Goal: Task Accomplishment & Management: Use online tool/utility

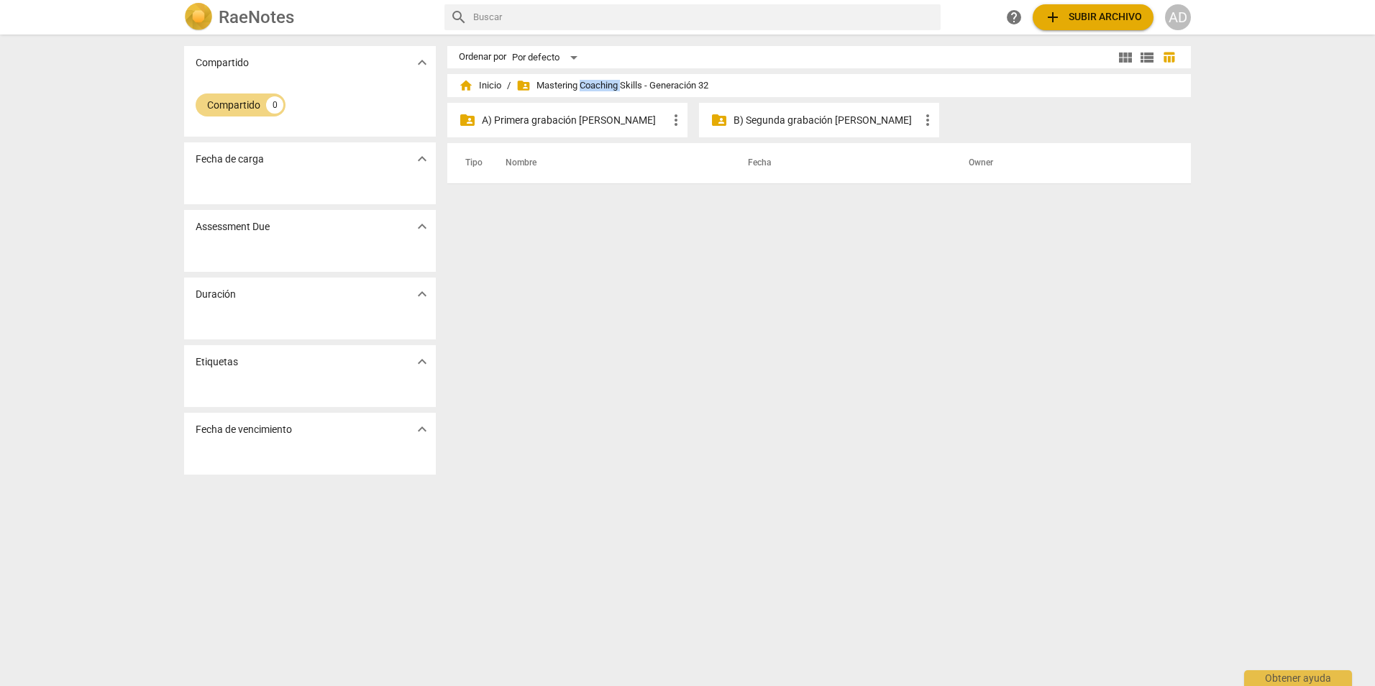
click at [617, 124] on p "A) Primera grabación [PERSON_NAME]" at bounding box center [575, 120] width 186 height 15
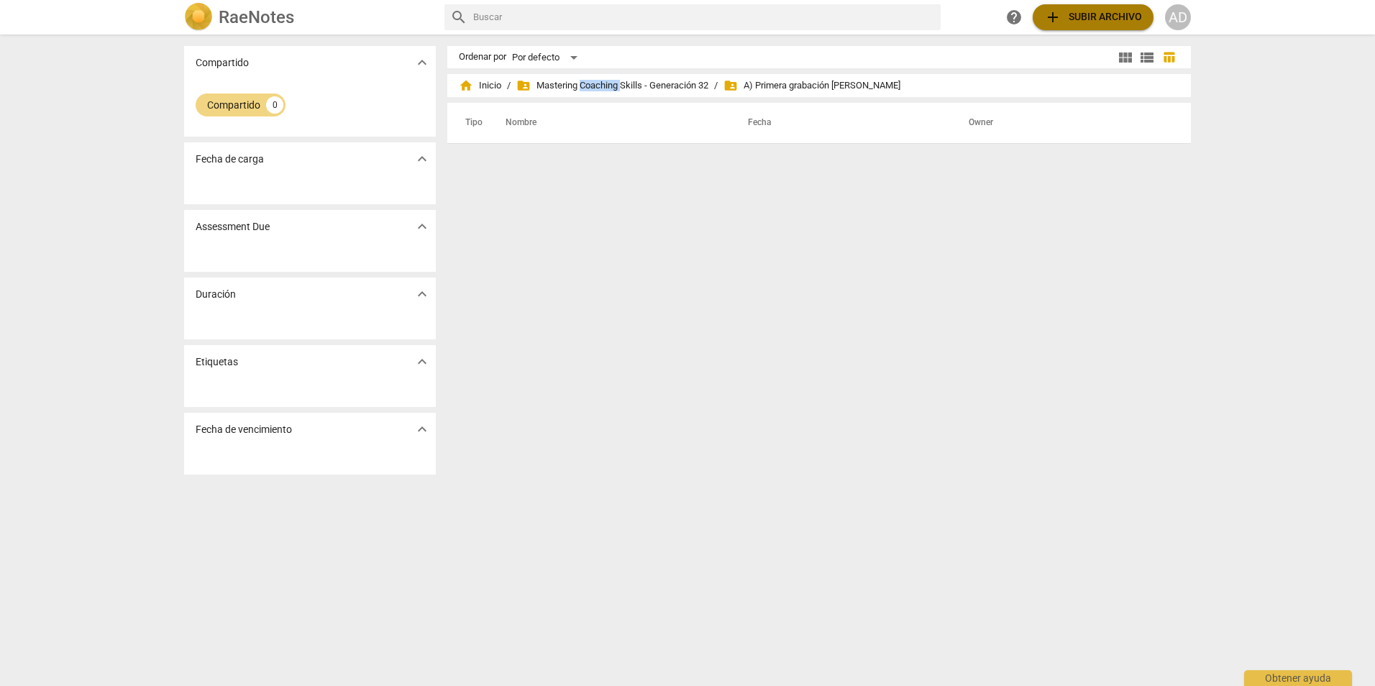
click at [1085, 18] on span "add Subir archivo" at bounding box center [1093, 17] width 98 height 17
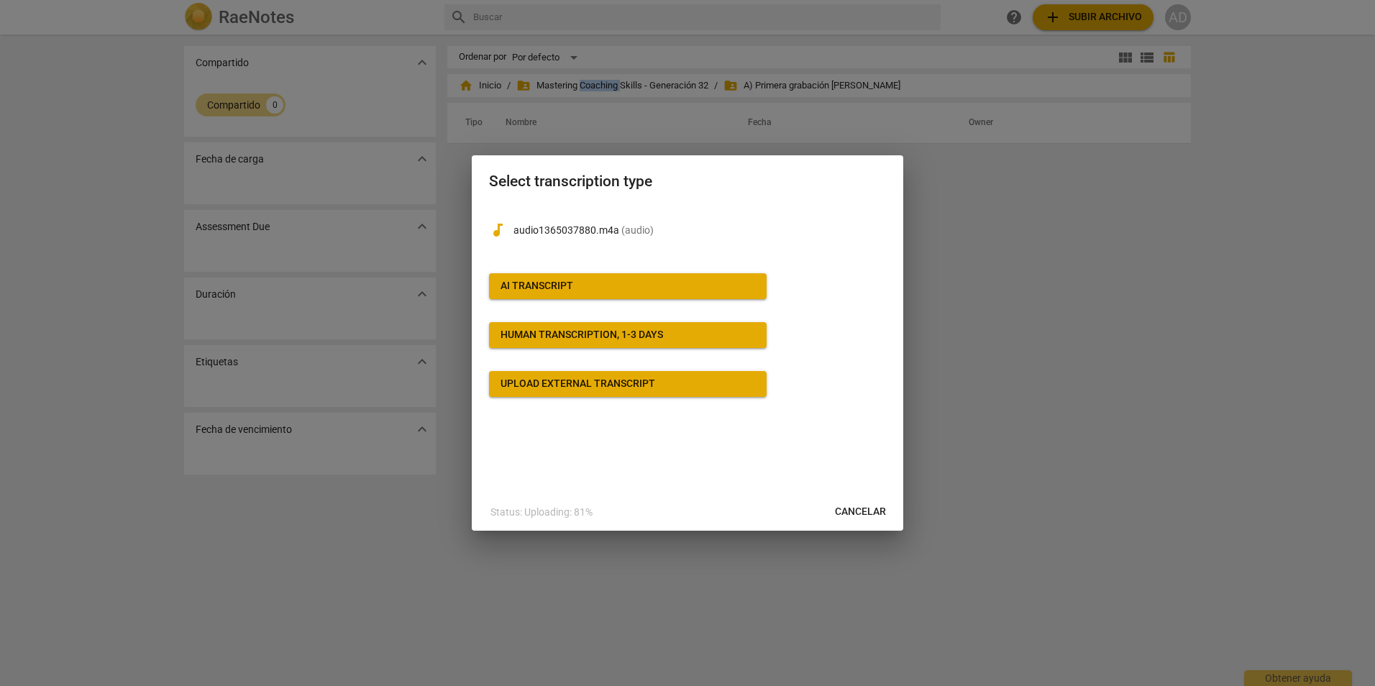
click at [669, 282] on span "AI Transcript" at bounding box center [628, 286] width 255 height 14
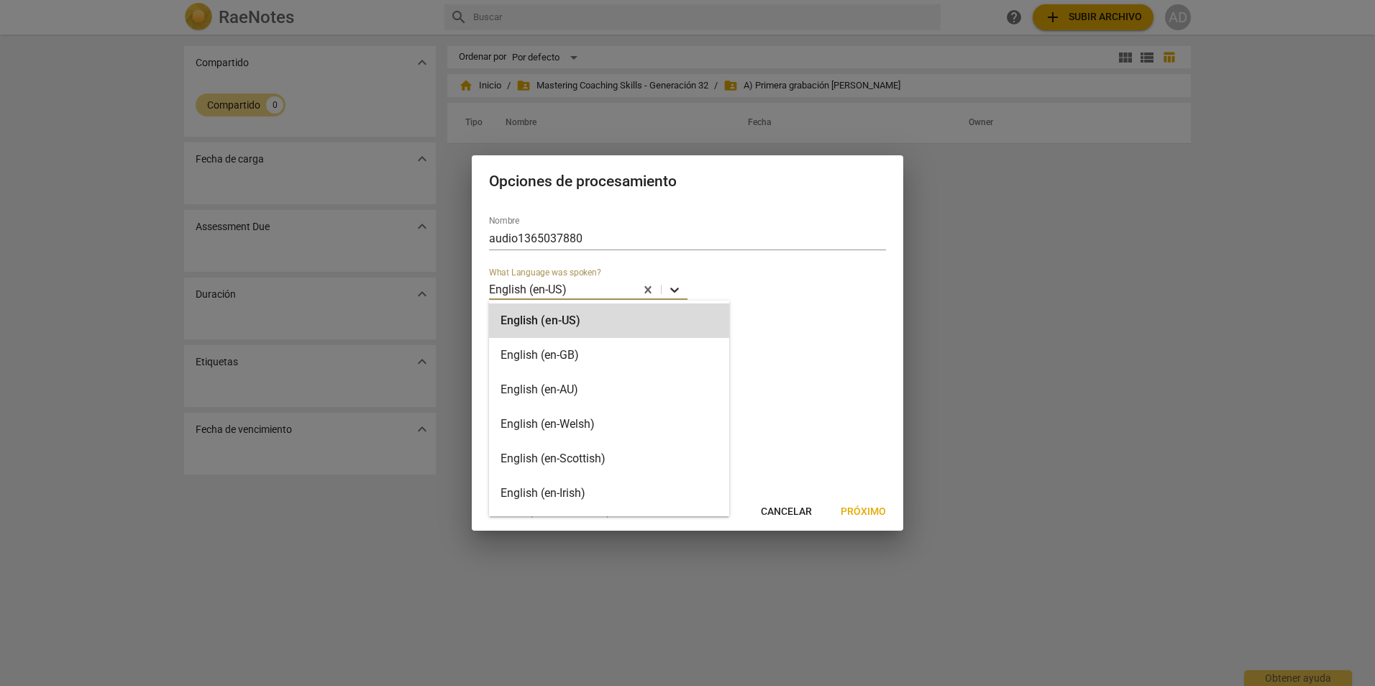
click at [680, 293] on icon at bounding box center [674, 290] width 14 height 14
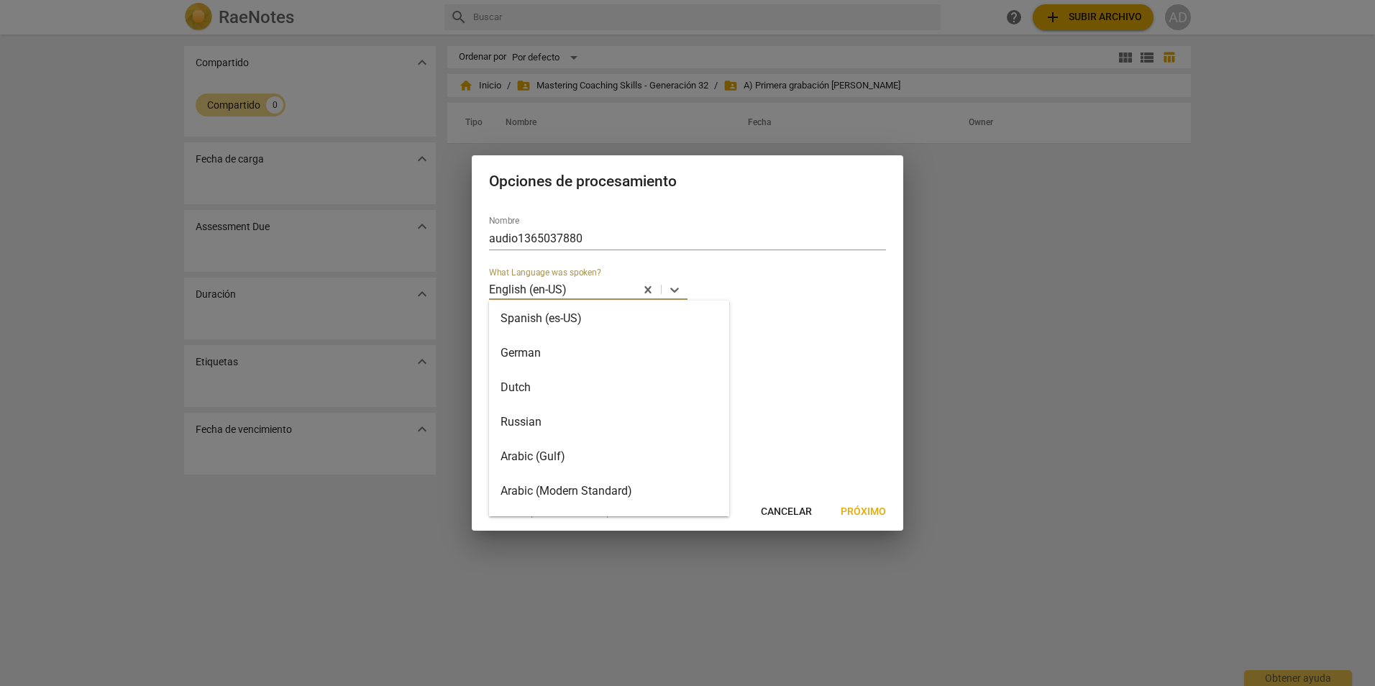
scroll to position [189, 0]
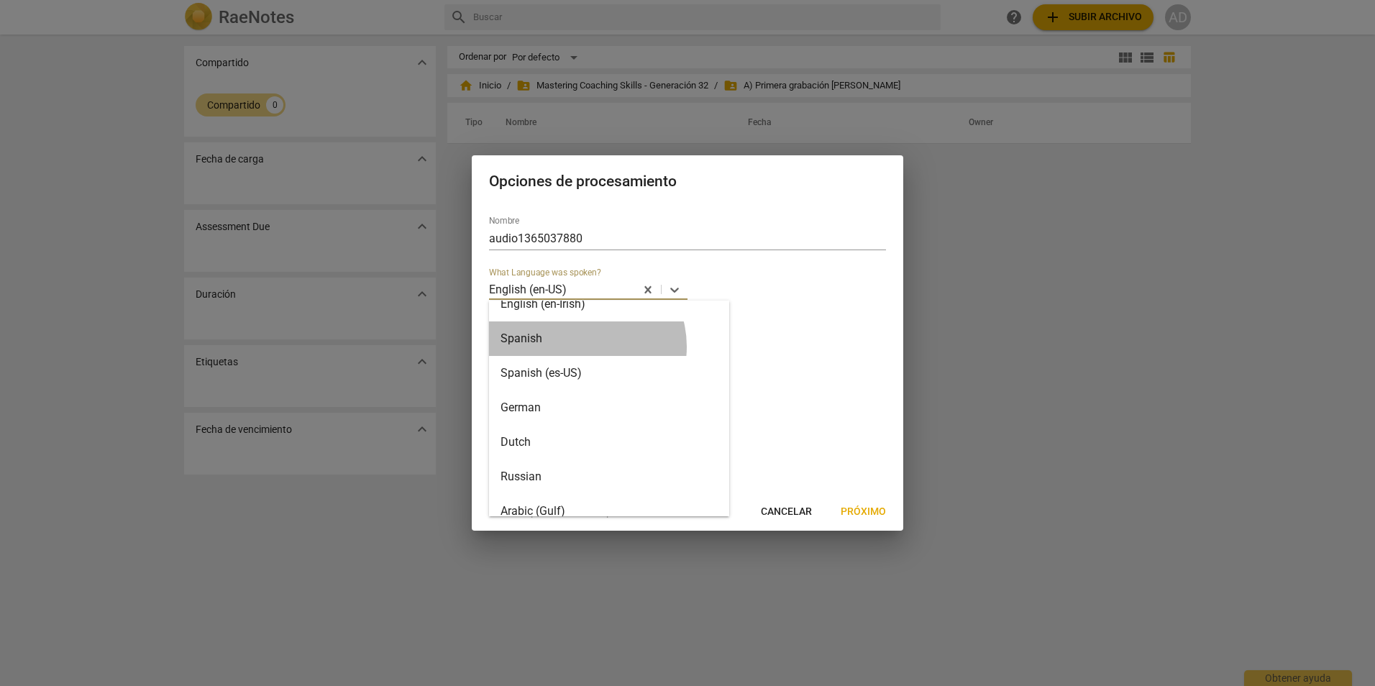
click at [583, 347] on div "Spanish" at bounding box center [609, 338] width 240 height 35
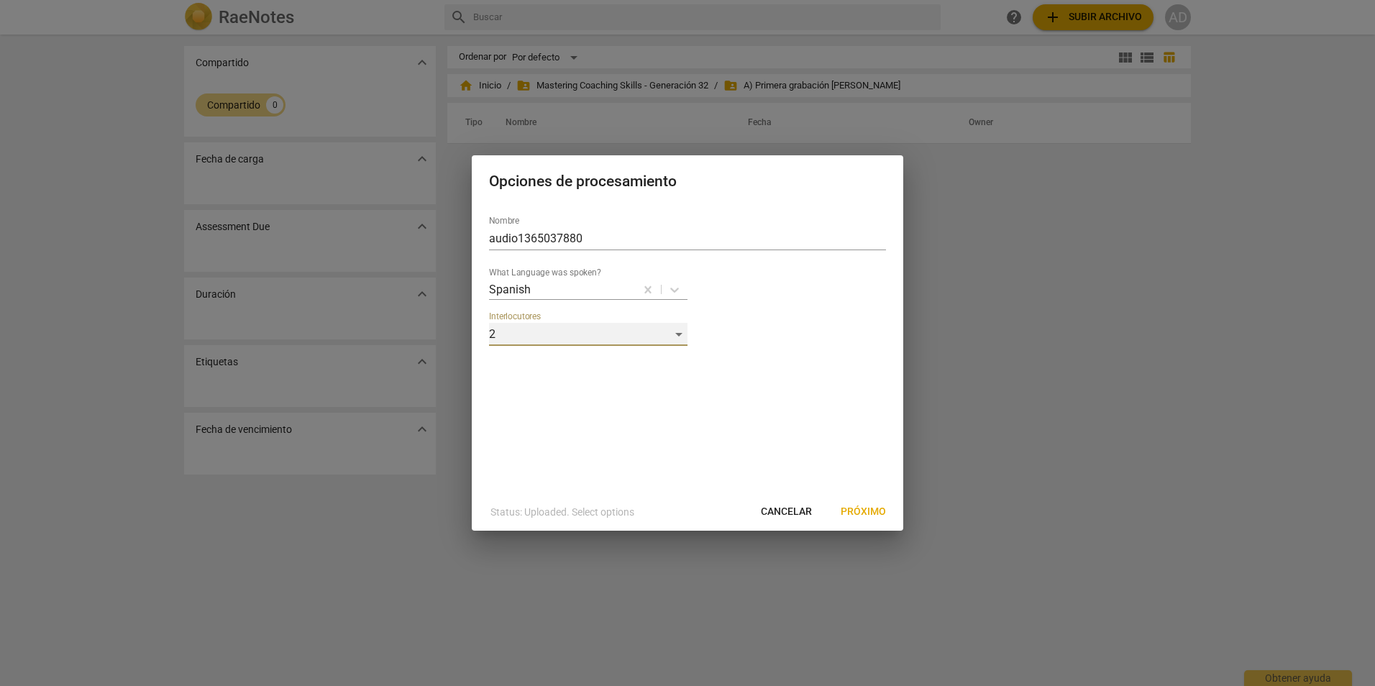
click at [601, 335] on div "2" at bounding box center [588, 334] width 199 height 23
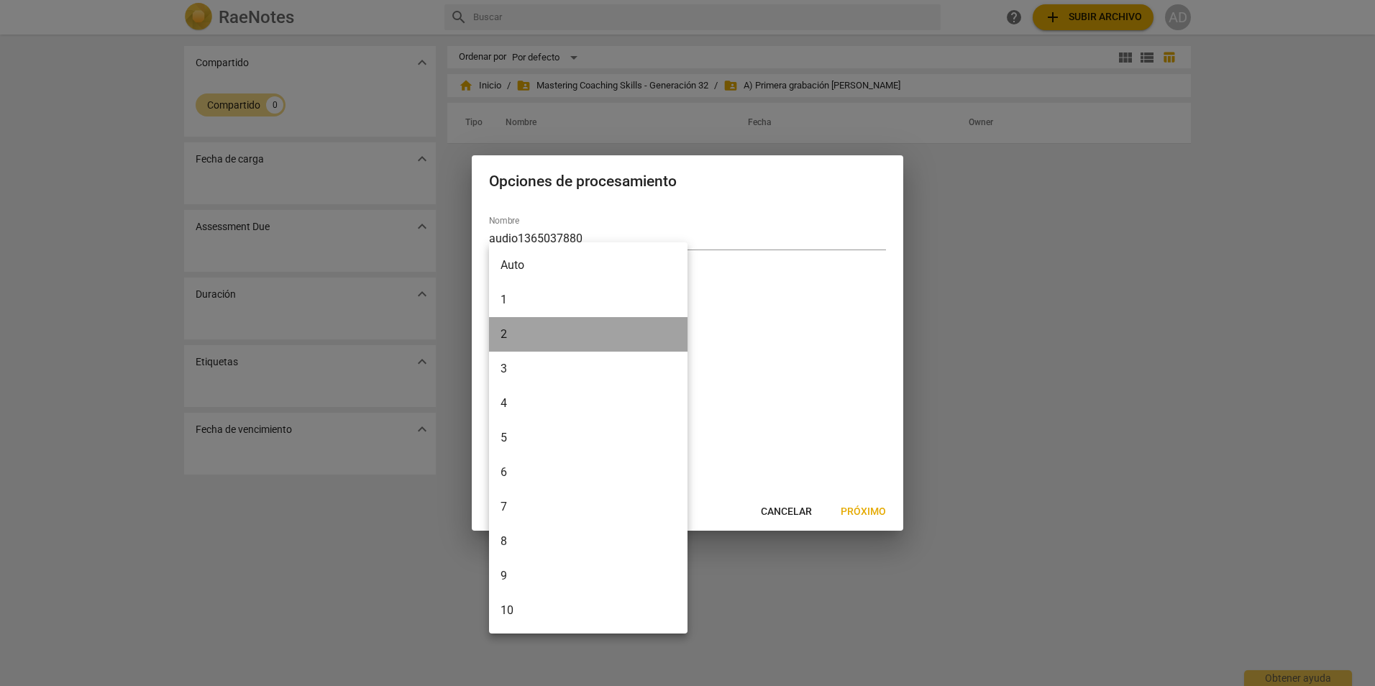
click at [601, 335] on li "2" at bounding box center [588, 334] width 199 height 35
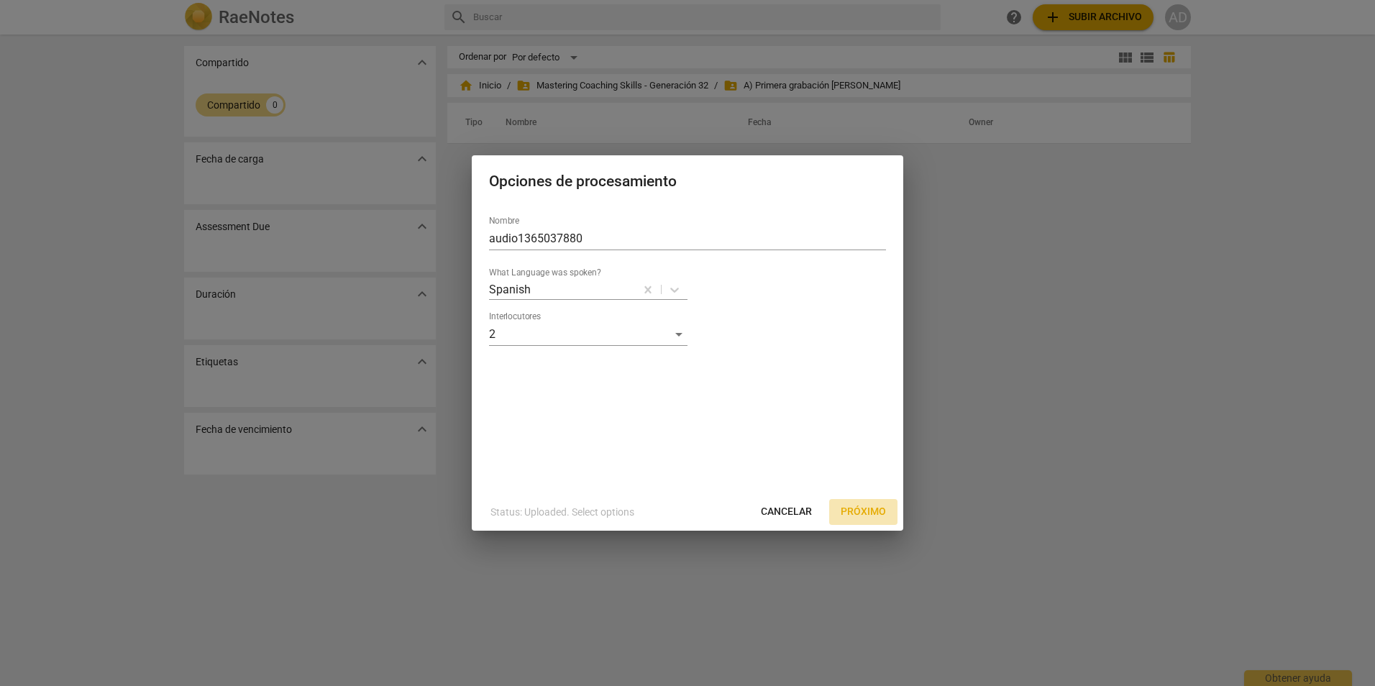
click at [862, 506] on span "Próximo" at bounding box center [863, 512] width 45 height 14
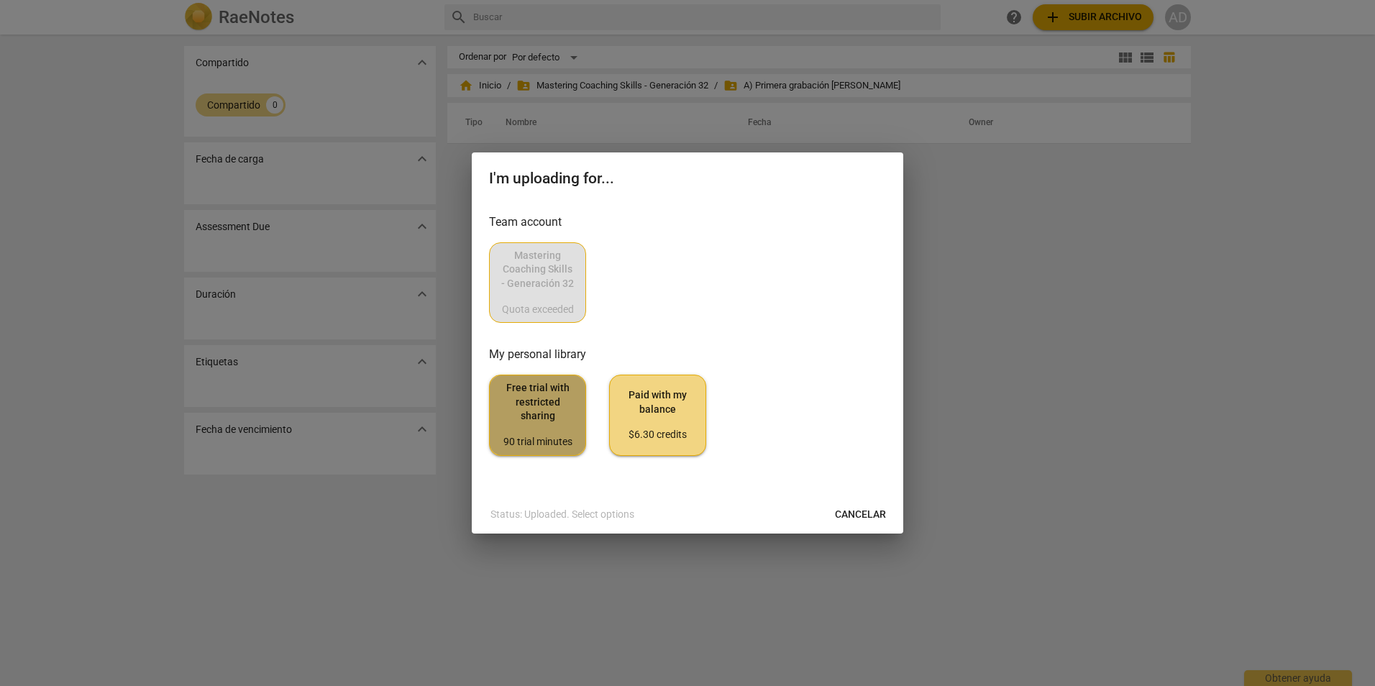
click at [514, 415] on span "Free trial with restricted sharing 90 trial minutes" at bounding box center [537, 415] width 73 height 68
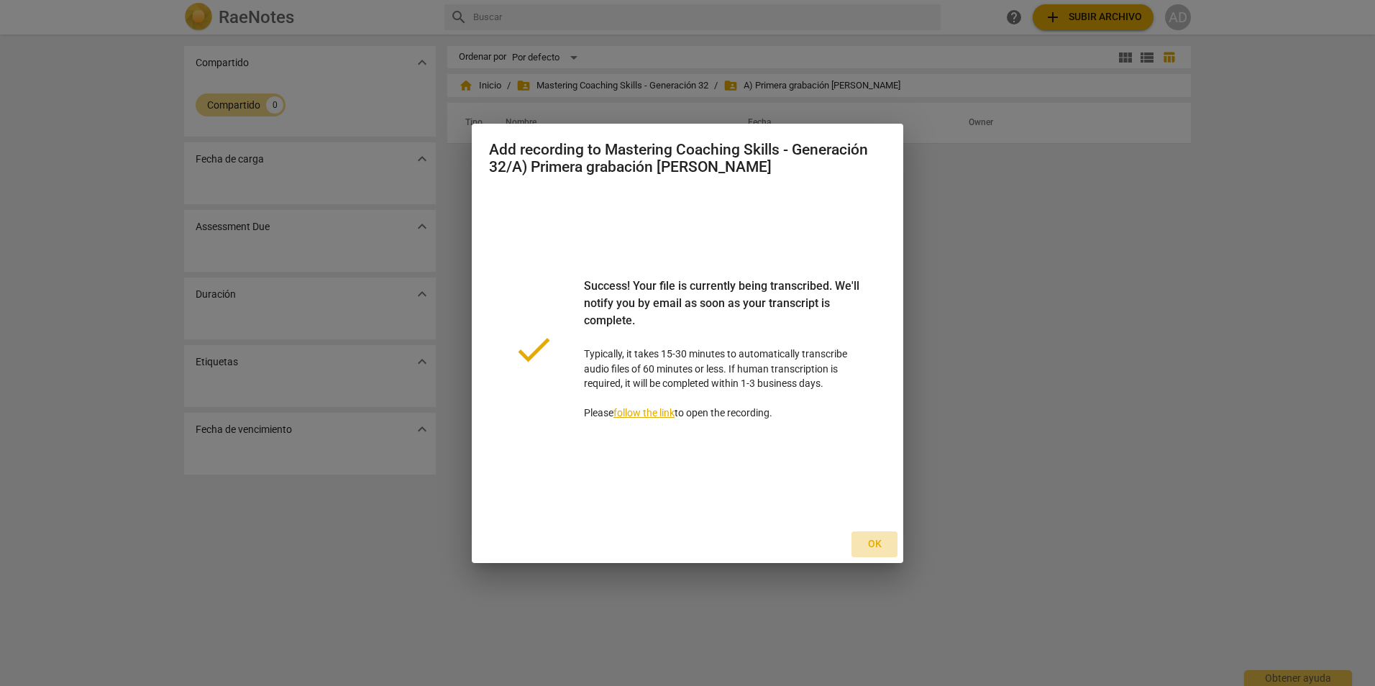
click at [875, 548] on span "Ok" at bounding box center [874, 544] width 23 height 14
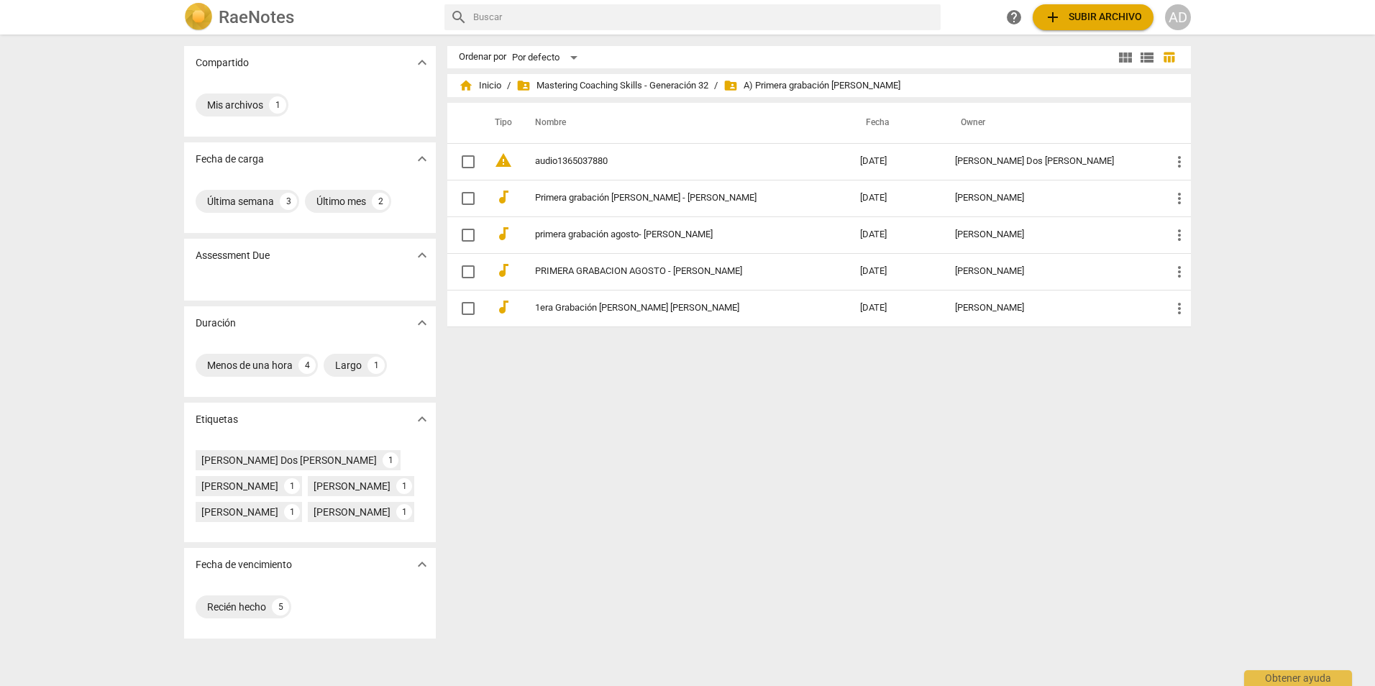
drag, startPoint x: 586, startPoint y: 158, endPoint x: 972, endPoint y: 438, distance: 477.3
click at [972, 438] on div "Ordenar por Por defecto view_module view_list table_chart home Inicio / folder_…" at bounding box center [824, 360] width 755 height 629
click at [1045, 450] on div "Ordenar por Por defecto view_module view_list table_chart home Inicio / folder_…" at bounding box center [824, 360] width 755 height 629
